Goal: Transaction & Acquisition: Book appointment/travel/reservation

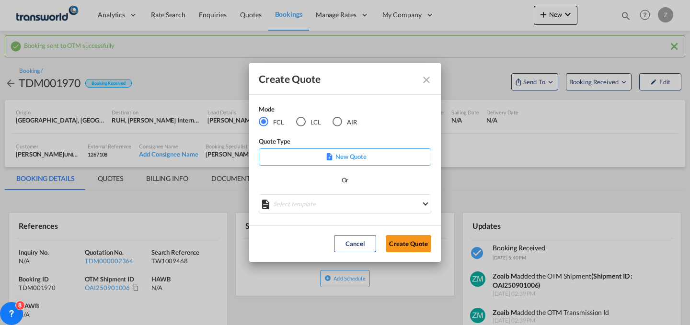
click at [350, 122] on md-radio-button "AIR" at bounding box center [344, 121] width 24 height 11
click at [407, 238] on button "Create Quote" at bounding box center [407, 243] width 45 height 17
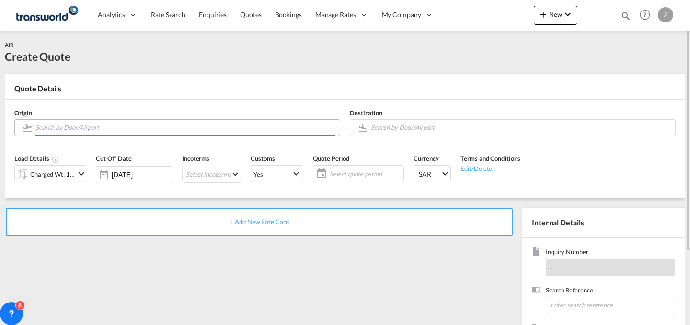
click at [143, 127] on input "Search by Door/Airport" at bounding box center [184, 127] width 299 height 17
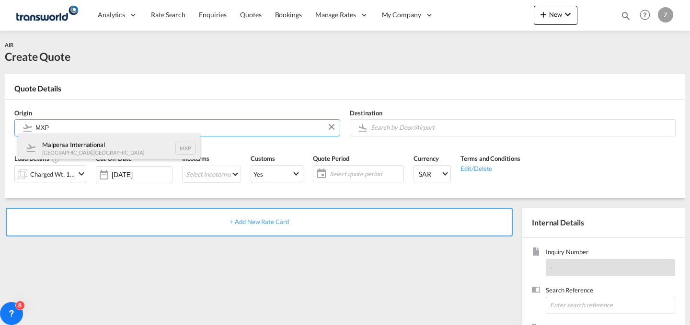
click at [123, 150] on div "Malpensa International [GEOGRAPHIC_DATA] , [GEOGRAPHIC_DATA] MXP" at bounding box center [109, 148] width 182 height 29
type input "Malpensa International, [GEOGRAPHIC_DATA], MXP"
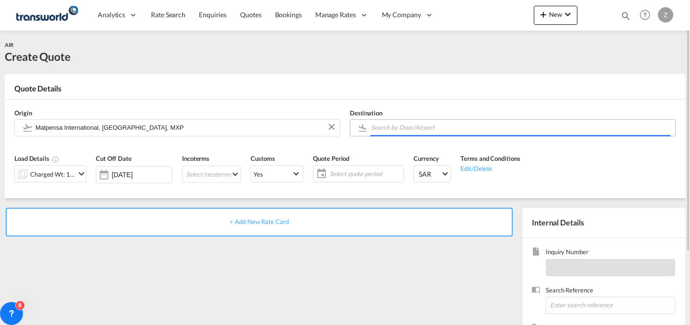
click at [421, 127] on input "Search by Door/Airport" at bounding box center [520, 127] width 299 height 17
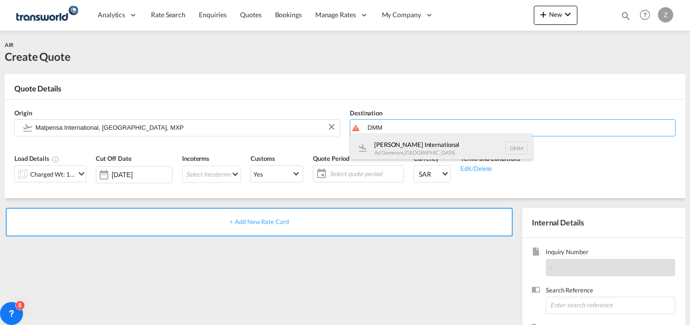
click at [416, 143] on div "[PERSON_NAME] International Ad Dammam , [GEOGRAPHIC_DATA] DMM" at bounding box center [441, 148] width 182 height 29
type input "[PERSON_NAME] International, Ad Dammam, DMM"
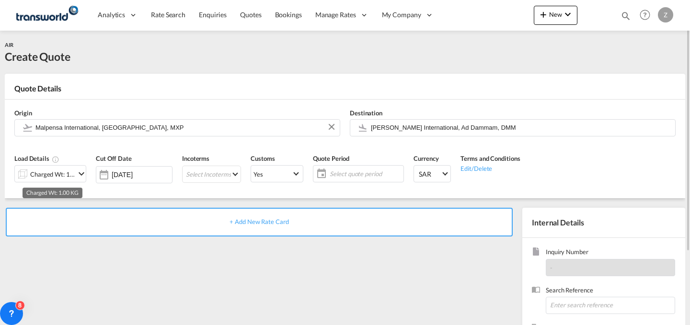
click at [56, 179] on div "Charged Wt: 1.00 KG" at bounding box center [52, 174] width 45 height 13
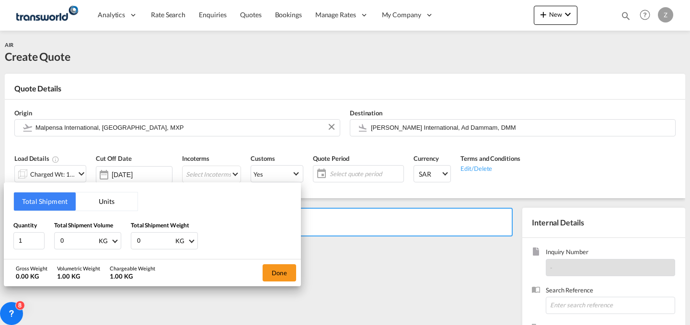
click at [161, 236] on input "0" at bounding box center [155, 241] width 38 height 16
type input "1968"
click at [73, 244] on input "0" at bounding box center [78, 241] width 38 height 16
type input "1968"
click at [285, 269] on button "Done" at bounding box center [279, 272] width 34 height 17
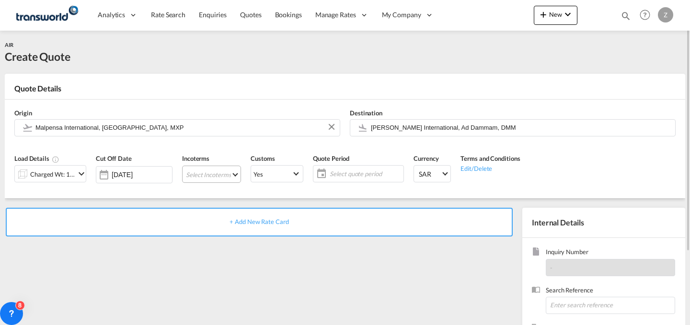
click at [218, 166] on md-select "Select Incoterms CPT - export Carrier Paid to DDP - export Delivery Duty Paid F…" at bounding box center [211, 174] width 59 height 17
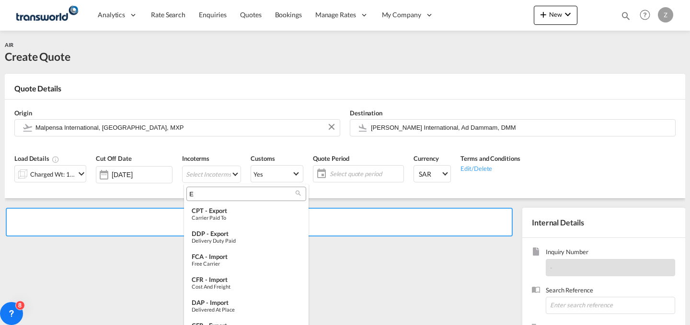
click at [239, 193] on input "E" at bounding box center [242, 194] width 106 height 9
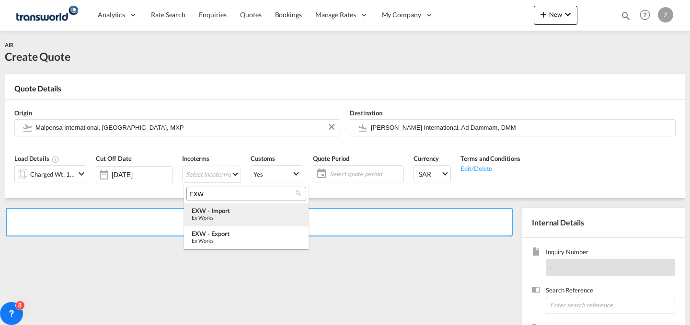
type input "EXW"
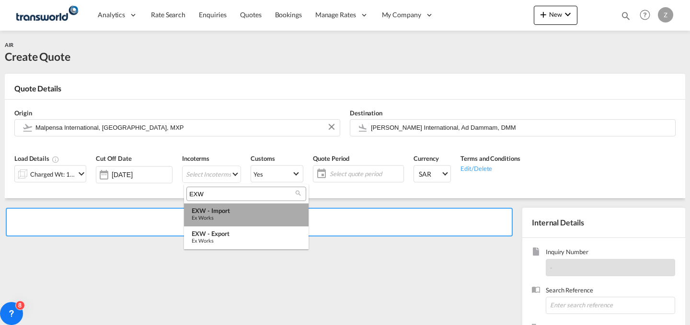
click at [236, 210] on div "EXW - import" at bounding box center [246, 211] width 109 height 8
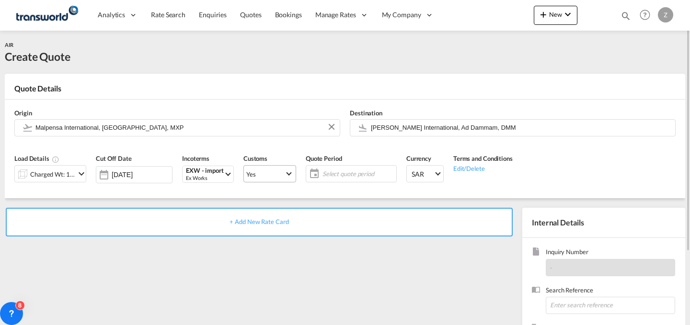
click at [279, 174] on span "Yes" at bounding box center [265, 174] width 38 height 9
click at [284, 195] on md-option "No" at bounding box center [271, 196] width 67 height 23
click at [273, 176] on span "Yes" at bounding box center [265, 174] width 38 height 9
click at [259, 194] on md-option "No" at bounding box center [271, 196] width 67 height 23
click at [354, 173] on span "Select quote period" at bounding box center [357, 174] width 71 height 9
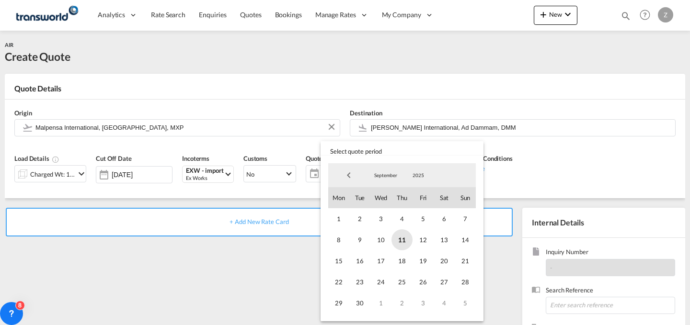
click at [405, 242] on span "11" at bounding box center [401, 239] width 21 height 21
click at [359, 306] on span "30" at bounding box center [359, 303] width 21 height 21
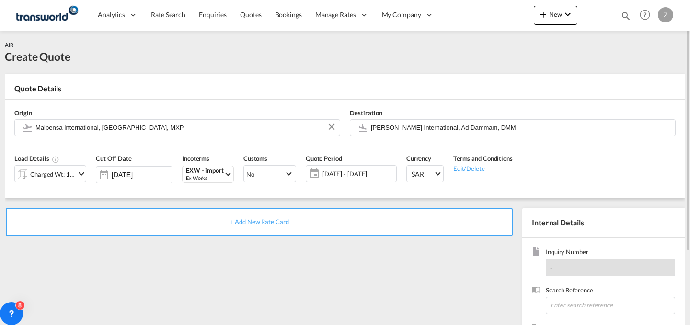
scroll to position [95, 0]
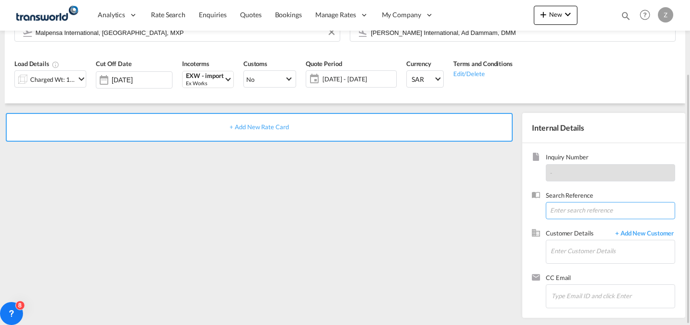
paste input "TW1009469"
click at [583, 214] on input "TW1009469" at bounding box center [609, 210] width 129 height 17
type input "TW1009469"
click at [583, 252] on input "Enter Customer Details" at bounding box center [612, 251] width 124 height 22
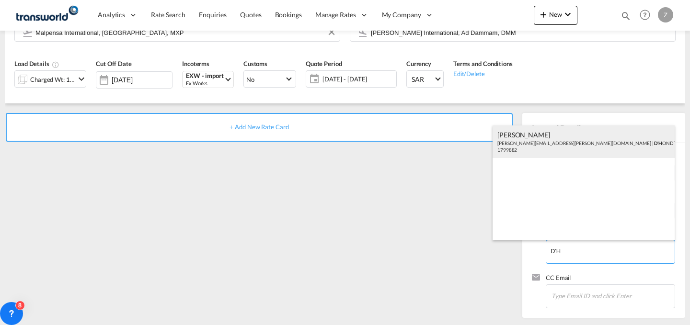
click at [595, 138] on div "[PERSON_NAME] [PERSON_NAME][EMAIL_ADDRESS][PERSON_NAME][DOMAIN_NAME] | D'H ONDT…" at bounding box center [583, 141] width 182 height 33
type input "D'HONDT THERMAL SOLUTIONS MANUFACTURING [DOMAIN_NAME], [PERSON_NAME], [PERSON_N…"
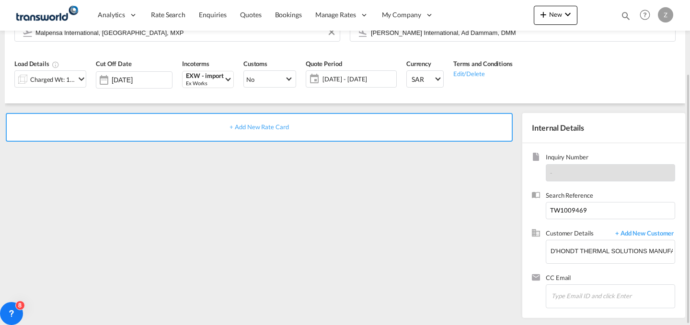
click at [274, 124] on span "+ Add New Rate Card" at bounding box center [258, 127] width 59 height 8
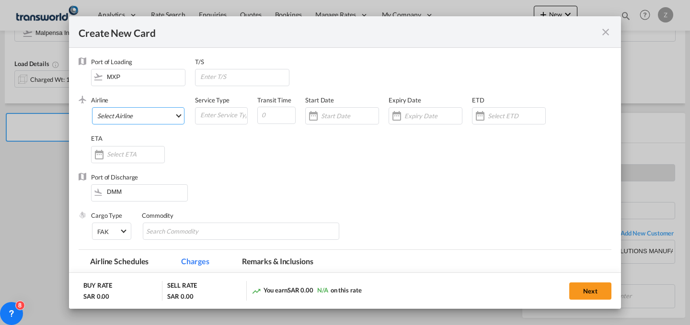
click at [126, 112] on md-select "Select Airline AIR EXPRESS S.A. (1166- / -) CMA CGM Air Cargo (1140-2C / -) DDW…" at bounding box center [138, 115] width 92 height 17
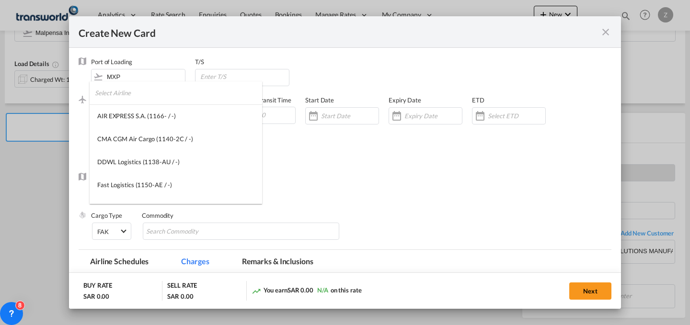
click at [184, 94] on input "search" at bounding box center [178, 92] width 167 height 23
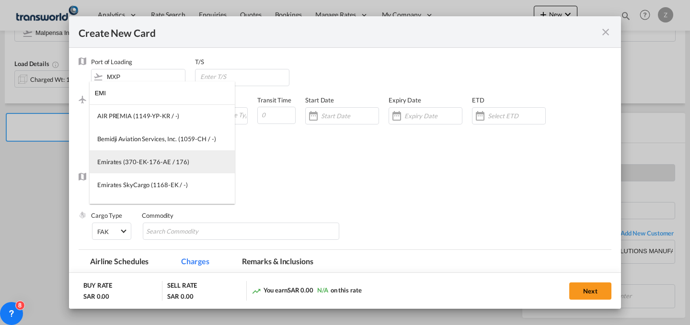
type input "EMI"
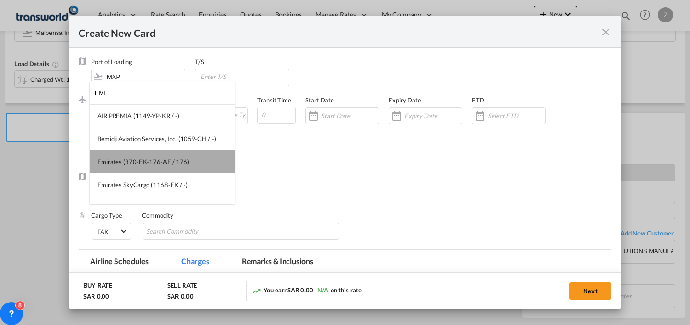
click at [168, 154] on md-option "Emirates (370-EK-176-AE / 176)" at bounding box center [162, 161] width 145 height 23
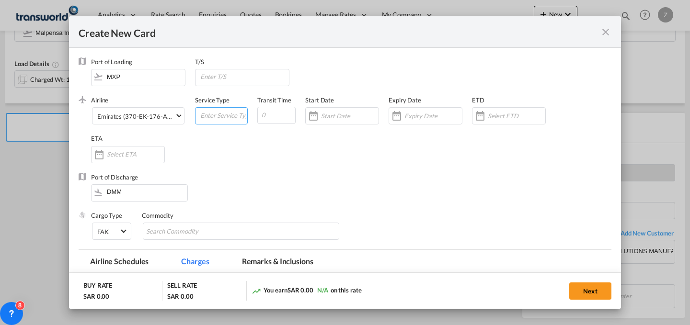
click at [223, 115] on input "Create New Card ..." at bounding box center [223, 115] width 48 height 14
type input "AIR"
type input "4"
click at [332, 122] on div "Create New Card ..." at bounding box center [342, 115] width 74 height 17
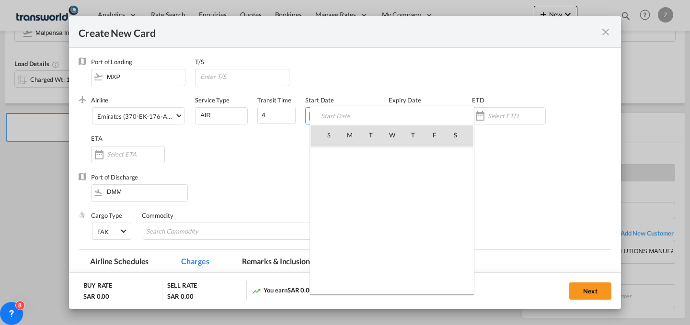
scroll to position [221814, 0]
click at [415, 190] on span "11" at bounding box center [413, 198] width 20 height 20
type input "[DATE]"
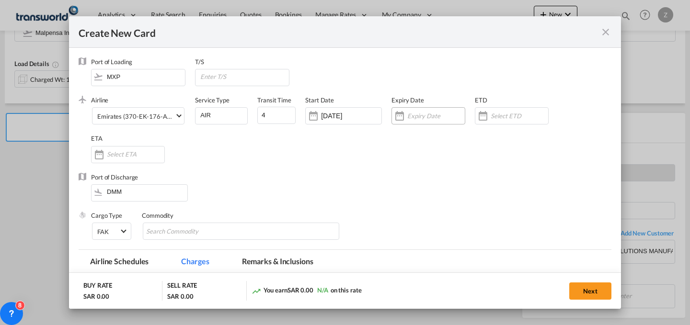
click at [424, 117] on input "Create New Card ..." at bounding box center [435, 116] width 57 height 8
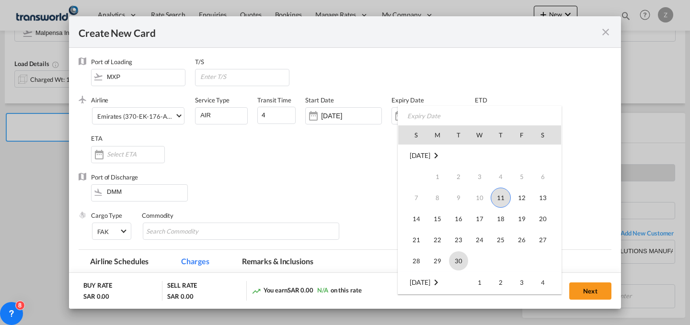
click at [456, 257] on span "30" at bounding box center [458, 260] width 19 height 19
type input "[DATE]"
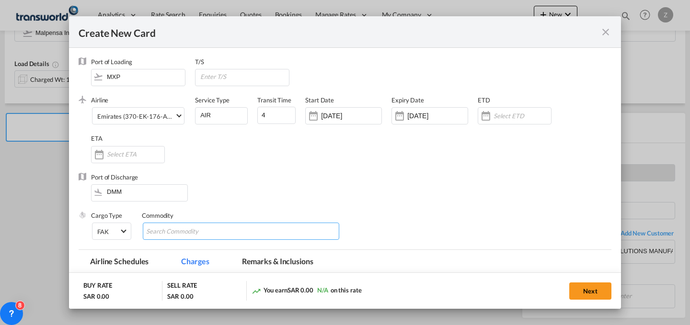
click at [180, 229] on input "Chips input." at bounding box center [190, 231] width 88 height 15
type input "GC"
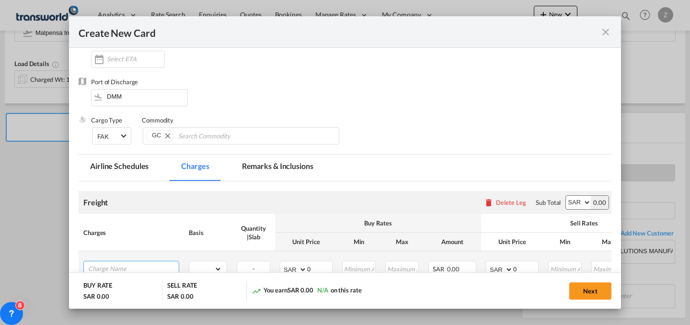
click at [144, 265] on input "Charge Name" at bounding box center [133, 268] width 91 height 14
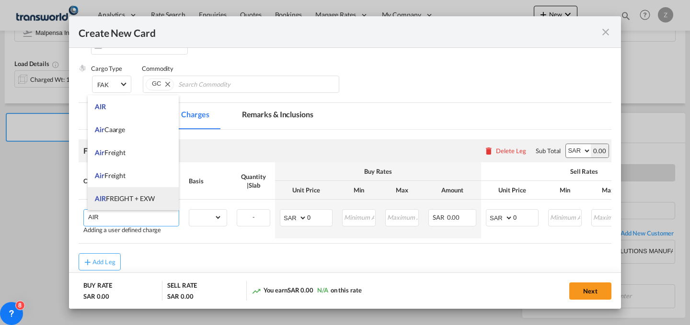
scroll to position [82, 0]
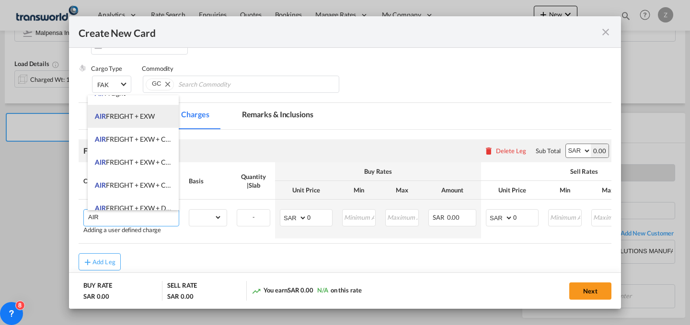
click at [148, 124] on li "AIR FREIGHT + EXW" at bounding box center [133, 116] width 91 height 23
type input "AIR FREIGHT + EXW"
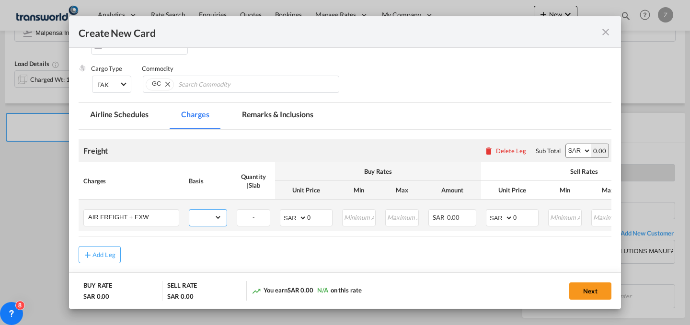
click at [218, 217] on select "gross_weight volumetric_weight per_shipment per_bl per_km % on air freight per_…" at bounding box center [205, 217] width 33 height 15
select select "per_shipment"
click at [189, 210] on select "gross_weight volumetric_weight per_shipment per_bl per_km % on air freight per_…" at bounding box center [205, 217] width 33 height 15
click at [570, 154] on select "AED AFN ALL AMD ANG AOA ARS AUD AWG AZN BAM BBD BDT BGN BHD BIF BMD BND BOB BRL…" at bounding box center [578, 150] width 25 height 13
click at [529, 216] on input "0" at bounding box center [525, 217] width 25 height 14
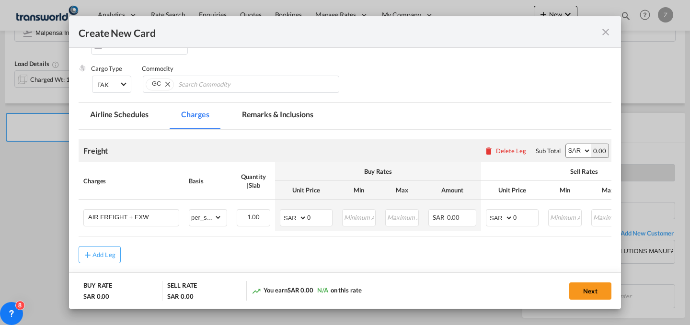
click at [566, 146] on select "AED AFN ALL AMD ANG AOA ARS AUD AWG AZN BAM BBD BDT BGN BHD BIF BMD BND BOB BRL…" at bounding box center [578, 150] width 25 height 13
click at [518, 213] on input "0" at bounding box center [525, 217] width 25 height 14
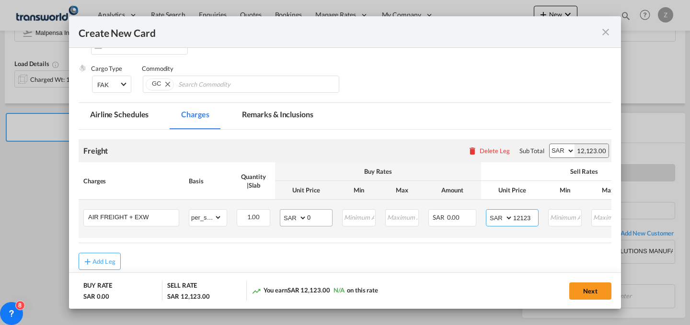
type input "12123"
click at [316, 222] on input "0" at bounding box center [319, 217] width 25 height 14
click at [329, 217] on input "10201.1" at bounding box center [319, 217] width 25 height 14
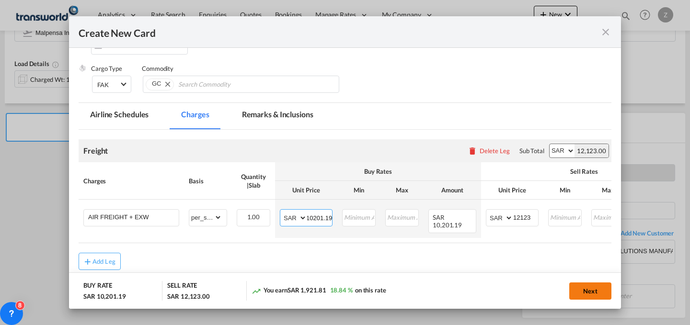
type input "10201.19"
click at [591, 286] on button "Next" at bounding box center [590, 291] width 42 height 17
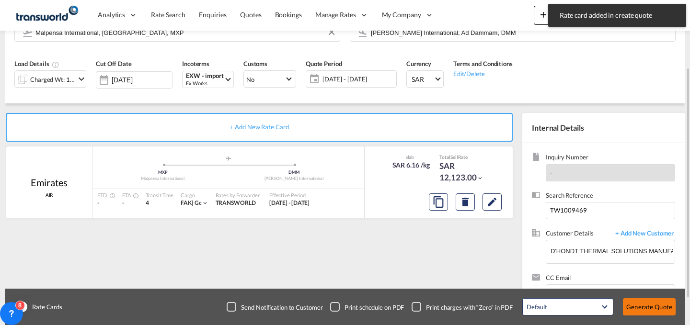
click at [647, 307] on button "Generate Quote" at bounding box center [649, 306] width 53 height 17
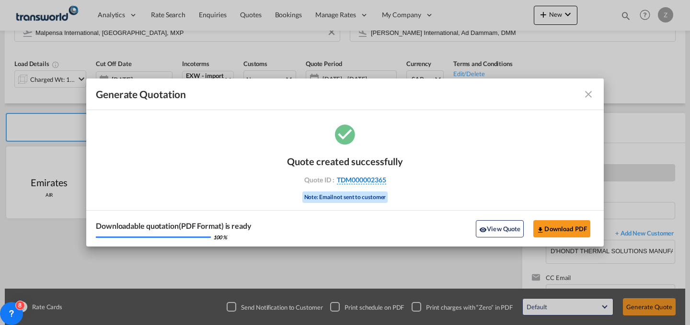
click at [375, 180] on span "TDM000002365" at bounding box center [361, 180] width 49 height 9
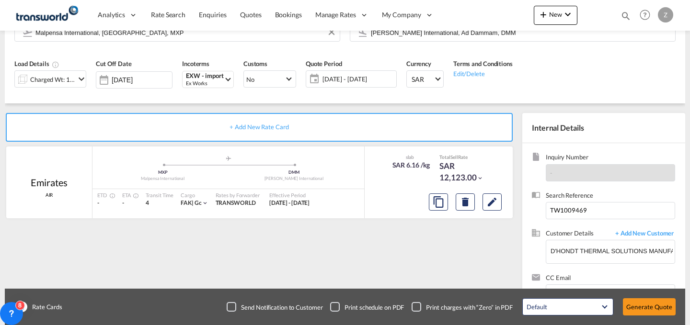
click at [375, 180] on div "Quote created successfully Quote ID : TDM000002365 Note: Email not sent to cust…" at bounding box center [344, 173] width 259 height 62
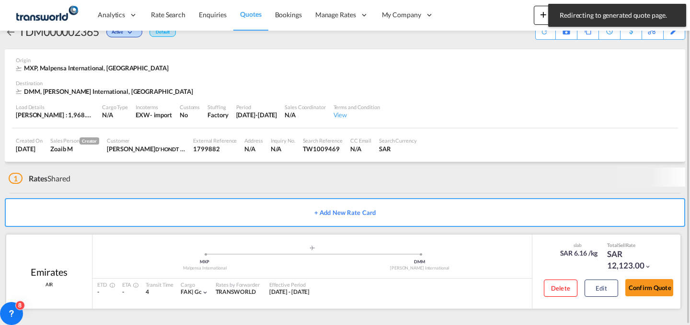
scroll to position [18, 0]
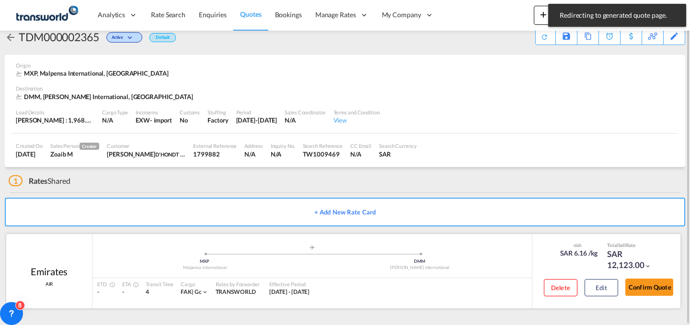
click at [646, 306] on div "slab SAR 6.16 /kg Total Sell Rate SAR 12,123.00 Delete Edit Confirm Quote" at bounding box center [606, 271] width 148 height 74
click at [645, 286] on button "Confirm Quote" at bounding box center [649, 287] width 48 height 17
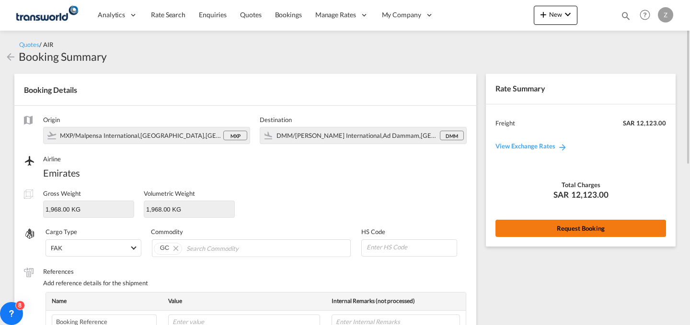
click at [566, 228] on button "Request Booking" at bounding box center [580, 228] width 170 height 17
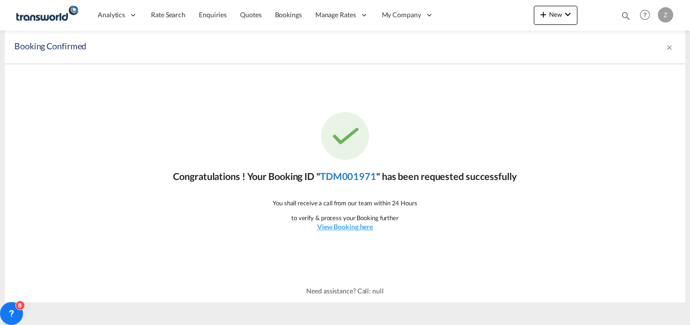
click at [361, 172] on link "TDM001971" at bounding box center [348, 175] width 56 height 11
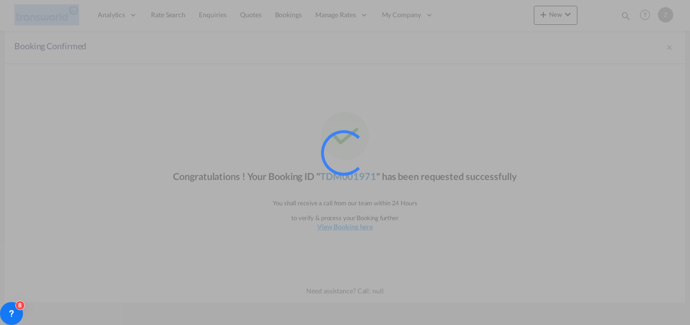
click at [361, 172] on div at bounding box center [357, 166] width 72 height 72
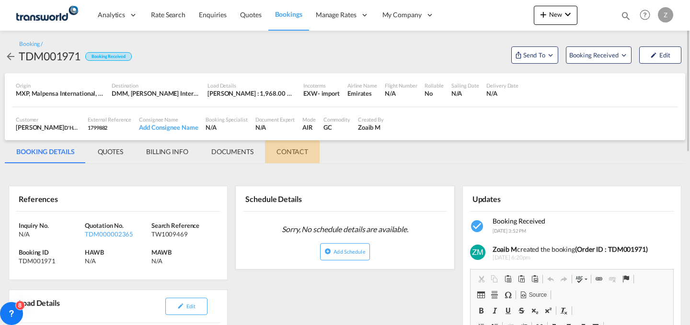
click at [291, 155] on md-tab-item "CONTACT" at bounding box center [292, 151] width 55 height 23
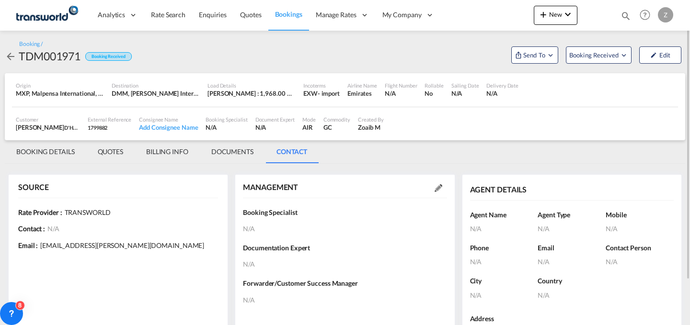
click at [438, 187] on md-icon at bounding box center [438, 188] width 8 height 8
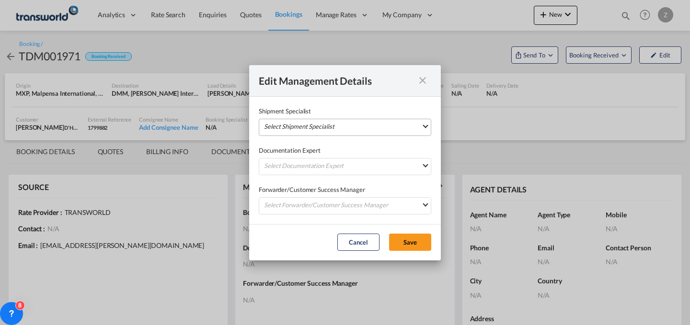
click at [378, 127] on md-select "Select Shipment Specialist [PERSON_NAME] W [PERSON_NAME][EMAIL_ADDRESS][PERSON_…" at bounding box center [345, 127] width 172 height 17
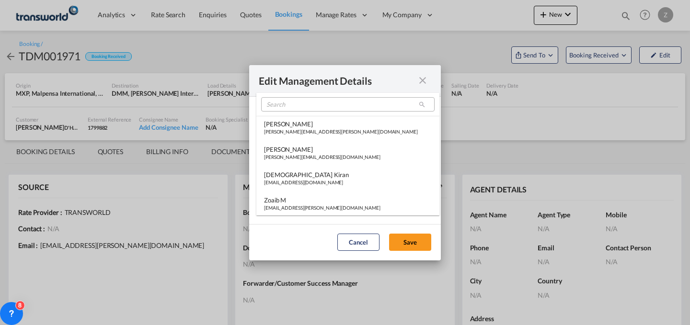
type md-option "[object Object]"
click at [352, 105] on input "M" at bounding box center [347, 104] width 173 height 14
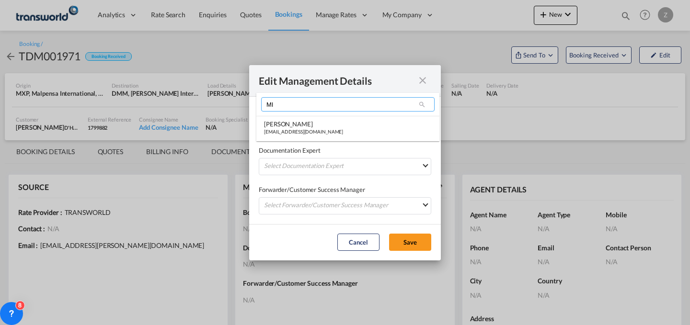
scroll to position [0, 0]
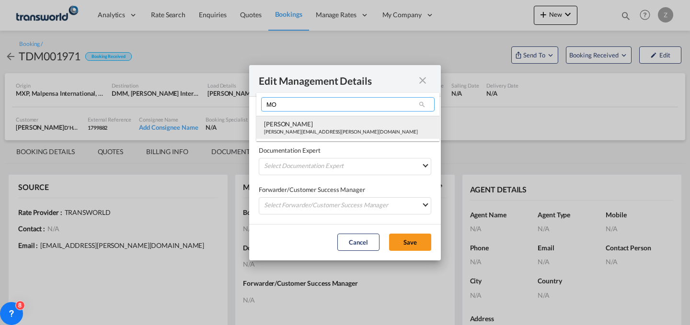
type input "MO"
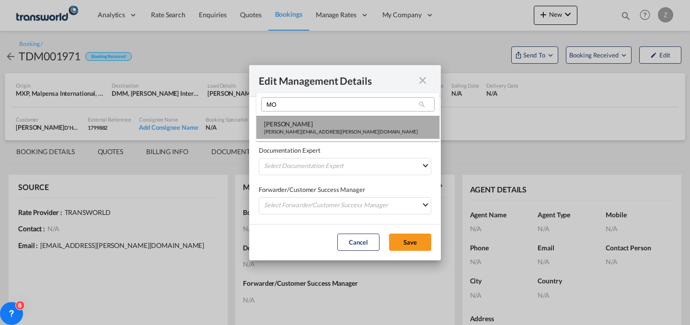
click at [317, 137] on md-option "[PERSON_NAME] Shahil [EMAIL_ADDRESS][PERSON_NAME][DOMAIN_NAME]" at bounding box center [347, 127] width 183 height 23
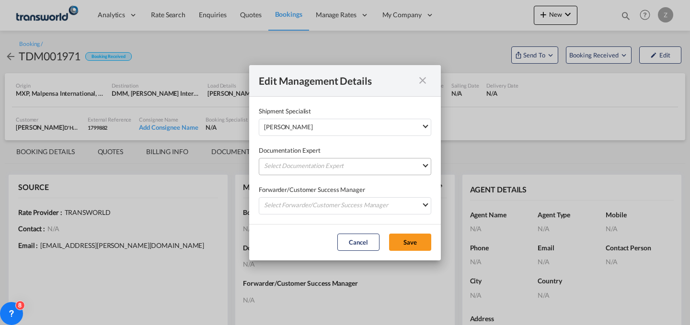
click at [317, 163] on md-select "Select Documentation Expert [PERSON_NAME] W [PERSON_NAME][EMAIL_ADDRESS][PERSON…" at bounding box center [345, 166] width 172 height 17
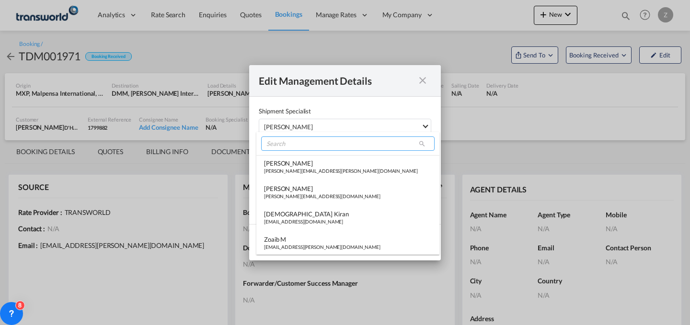
click at [304, 140] on input "search" at bounding box center [347, 143] width 173 height 14
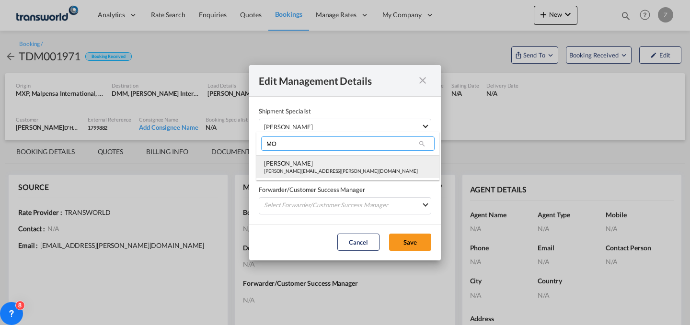
type input "MO"
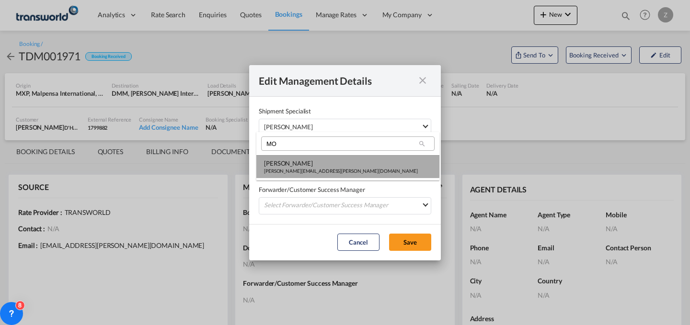
click at [287, 162] on div "[PERSON_NAME]" at bounding box center [341, 163] width 154 height 9
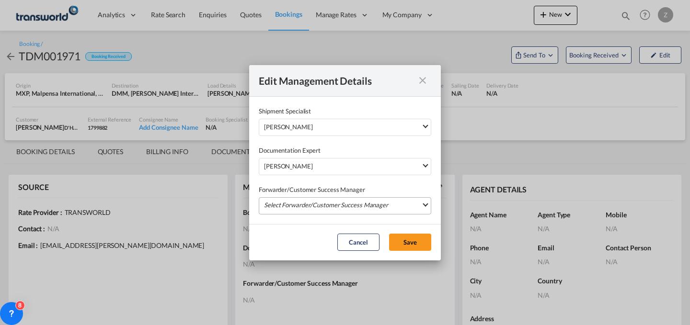
click at [294, 210] on md-select "Select Forwarder/Customer Success Manager [PERSON_NAME] [PERSON_NAME][EMAIL_ADD…" at bounding box center [345, 205] width 172 height 17
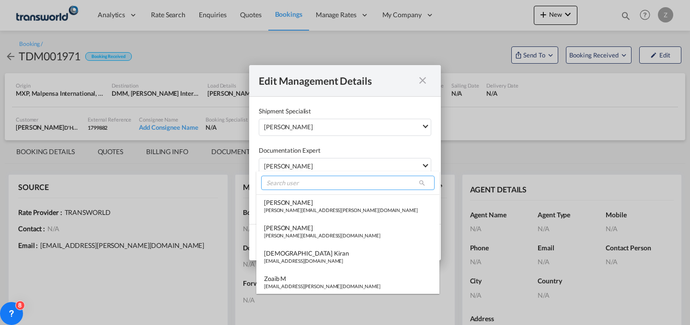
click at [316, 186] on input "search" at bounding box center [347, 183] width 173 height 14
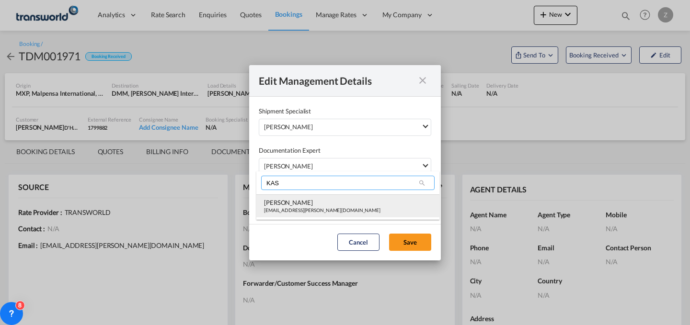
type input "KAS"
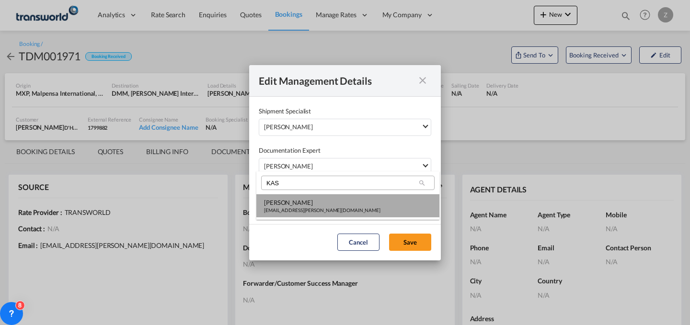
click at [309, 199] on div "[PERSON_NAME]" at bounding box center [322, 202] width 116 height 9
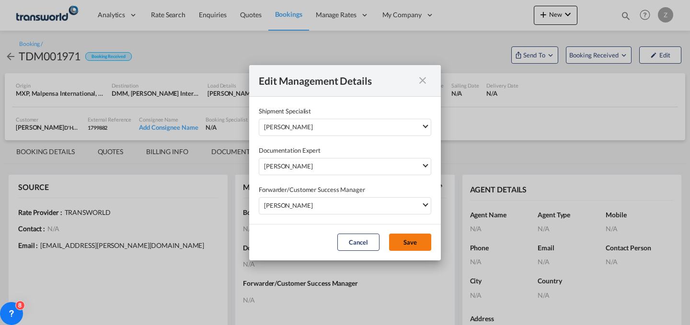
click at [394, 238] on button "Save" at bounding box center [410, 242] width 42 height 17
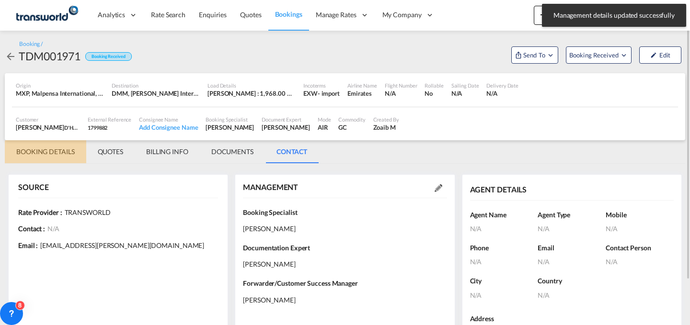
click at [52, 147] on md-tab-item "BOOKING DETAILS" at bounding box center [45, 151] width 81 height 23
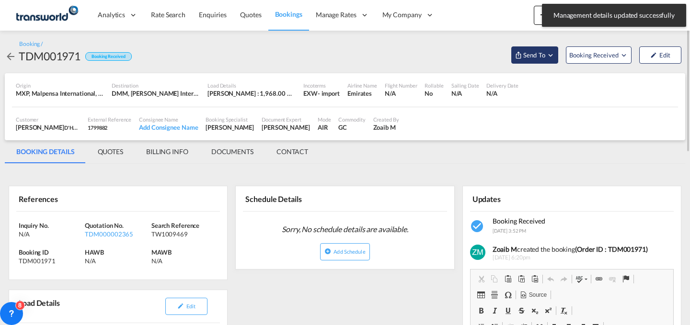
click at [540, 55] on span "Send To" at bounding box center [534, 55] width 24 height 10
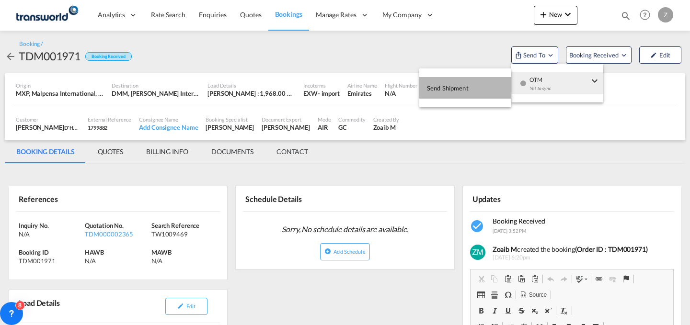
click at [485, 86] on button "Send Shipment" at bounding box center [465, 88] width 92 height 22
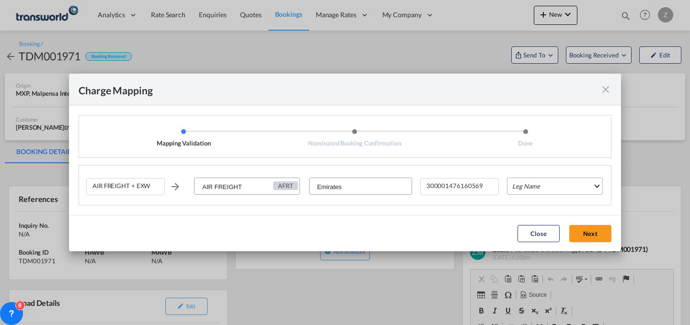
click at [531, 180] on md-select "Leg Name HANDLING ORIGIN HANDLING DESTINATION OTHERS TL PICK UP CUSTOMS ORIGIN …" at bounding box center [555, 186] width 96 height 17
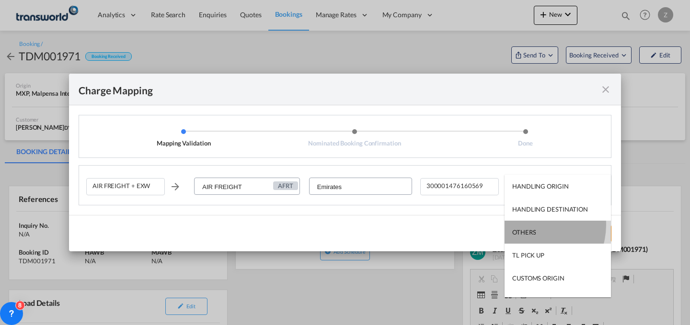
click at [532, 225] on md-option "OTHERS" at bounding box center [557, 232] width 106 height 23
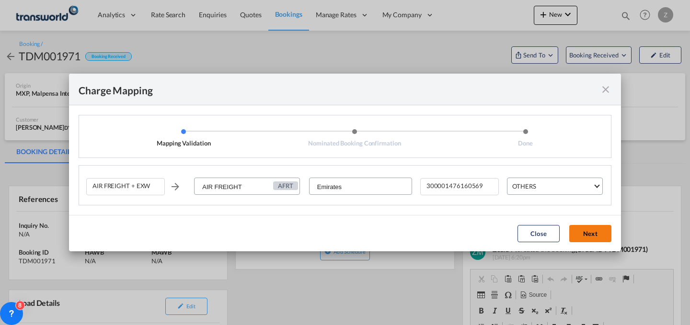
click at [595, 237] on button "Next" at bounding box center [590, 233] width 42 height 17
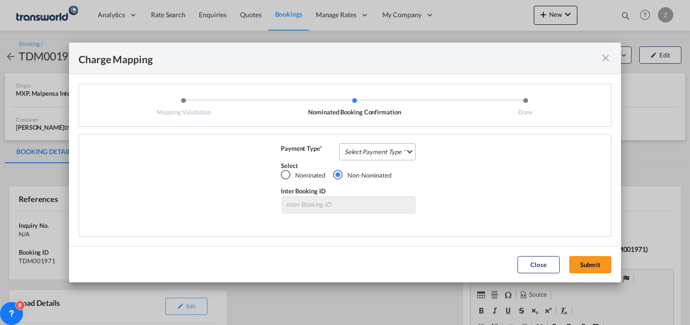
click at [386, 150] on md-select "Select Payment Type COLLECT PREPAID" at bounding box center [377, 151] width 76 height 17
drag, startPoint x: 408, startPoint y: 145, endPoint x: 370, endPoint y: 148, distance: 38.5
click at [370, 148] on md-option "COLLECT" at bounding box center [380, 151] width 85 height 23
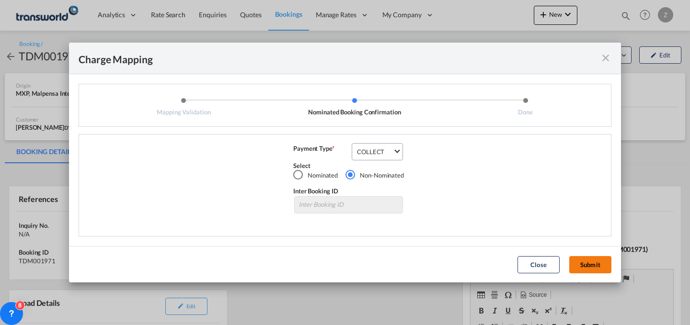
click at [579, 263] on button "Submit" at bounding box center [590, 264] width 42 height 17
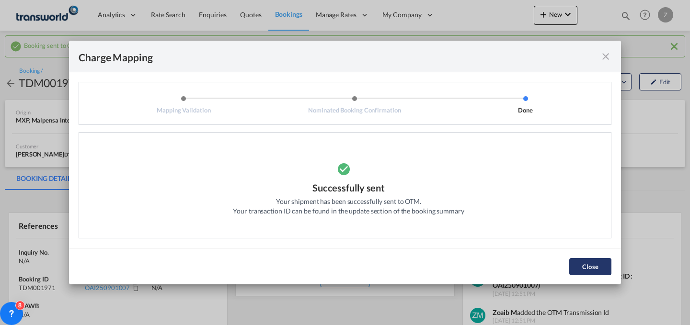
click at [580, 261] on button "Close" at bounding box center [590, 266] width 42 height 17
